Goal: Check status: Check status

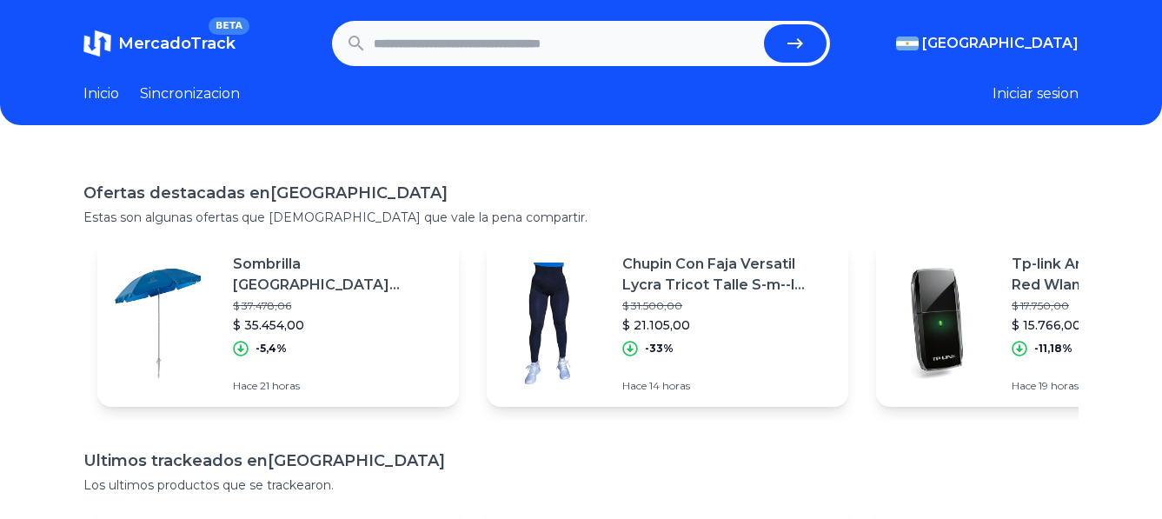
click at [527, 41] on input "text" at bounding box center [565, 43] width 383 height 38
paste input "**********"
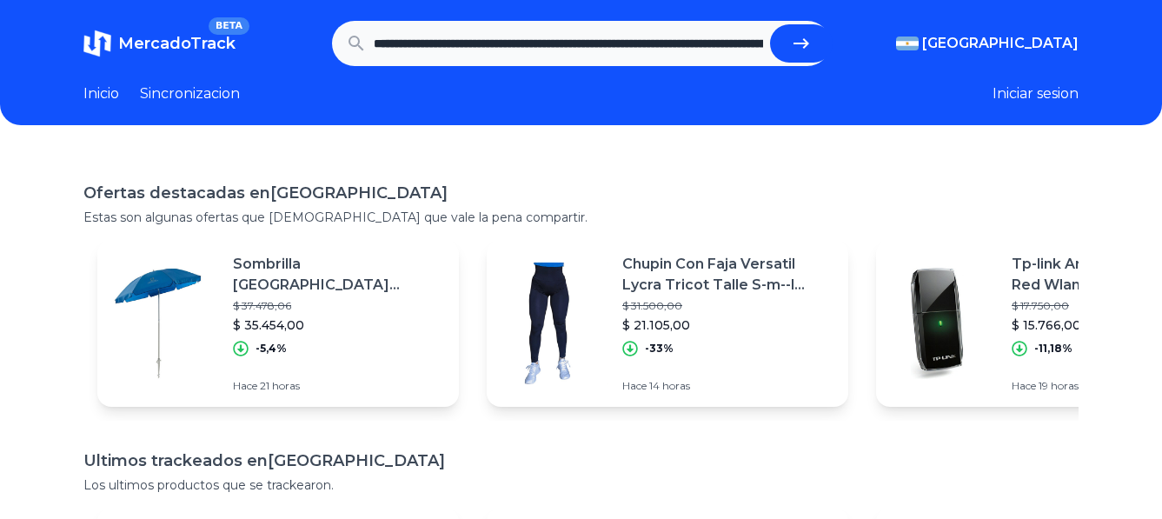
click at [800, 30] on button "submit" at bounding box center [801, 43] width 63 height 38
type input "**********"
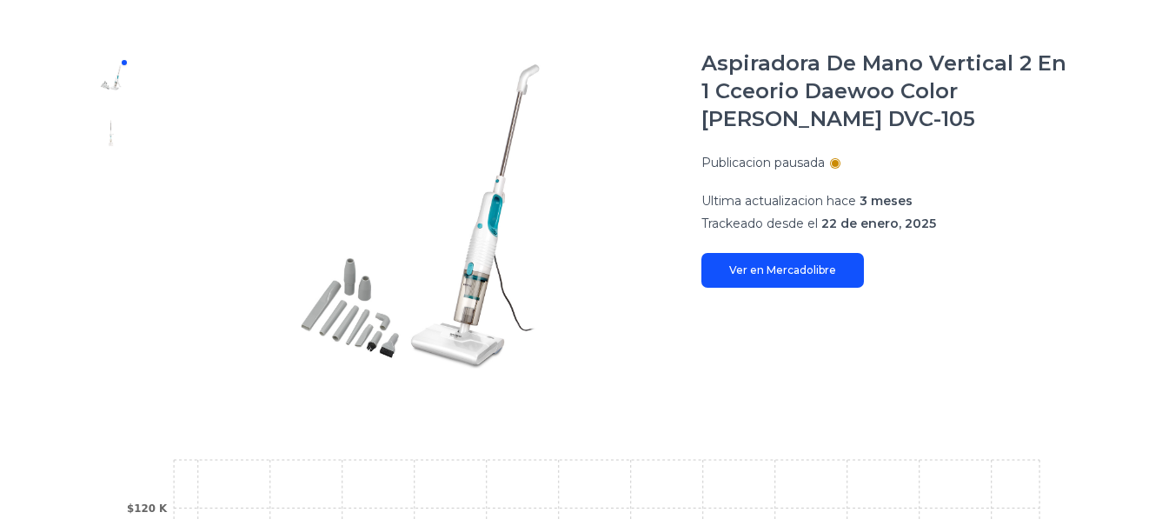
scroll to position [150, 0]
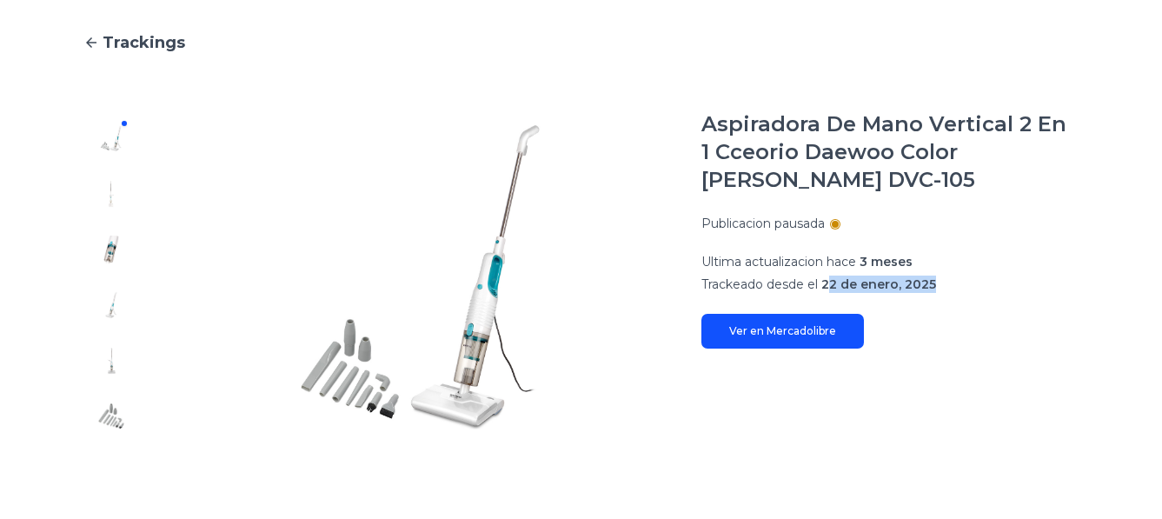
drag, startPoint x: 835, startPoint y: 288, endPoint x: 965, endPoint y: 289, distance: 130.4
click at [965, 289] on p "Trackeado desde el 22 de enero, 2025" at bounding box center [890, 284] width 377 height 17
drag, startPoint x: 965, startPoint y: 289, endPoint x: 936, endPoint y: 330, distance: 49.9
click at [943, 333] on div "Aspiradora De Mano Vertical 2 En 1 Cceorio Daewoo Color Blanco Moppy DVC-105 Pu…" at bounding box center [890, 229] width 377 height 238
drag, startPoint x: 848, startPoint y: 263, endPoint x: 967, endPoint y: 257, distance: 119.2
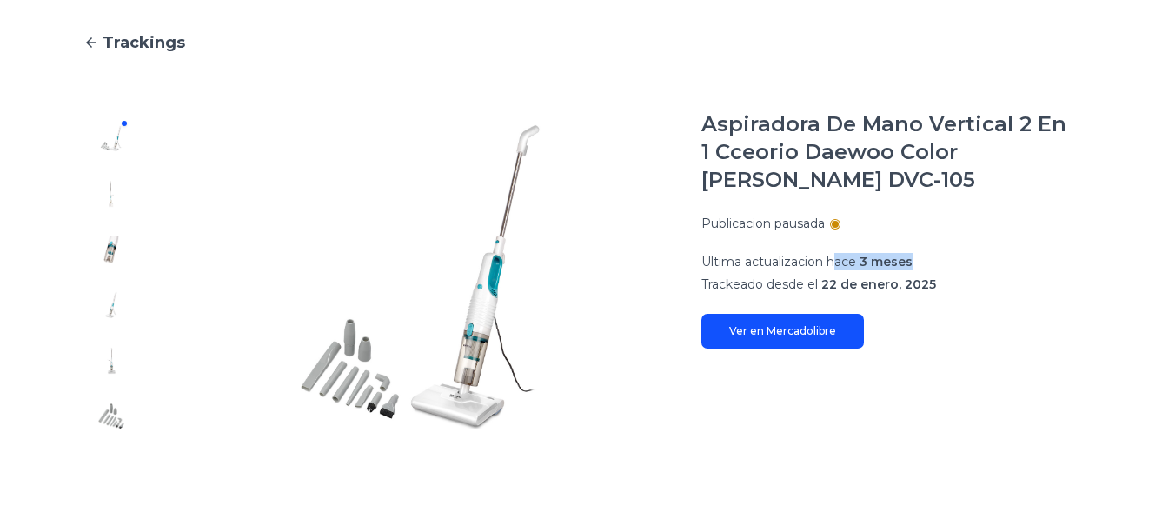
click at [967, 257] on p "Ultima actualizacion hace 3 meses" at bounding box center [890, 261] width 377 height 17
drag, startPoint x: 967, startPoint y: 257, endPoint x: 955, endPoint y: 317, distance: 61.0
click at [957, 316] on div "Aspiradora De Mano Vertical 2 En 1 Cceorio Daewoo Color Blanco Moppy DVC-105 Pu…" at bounding box center [890, 229] width 377 height 238
